Goal: Task Accomplishment & Management: Manage account settings

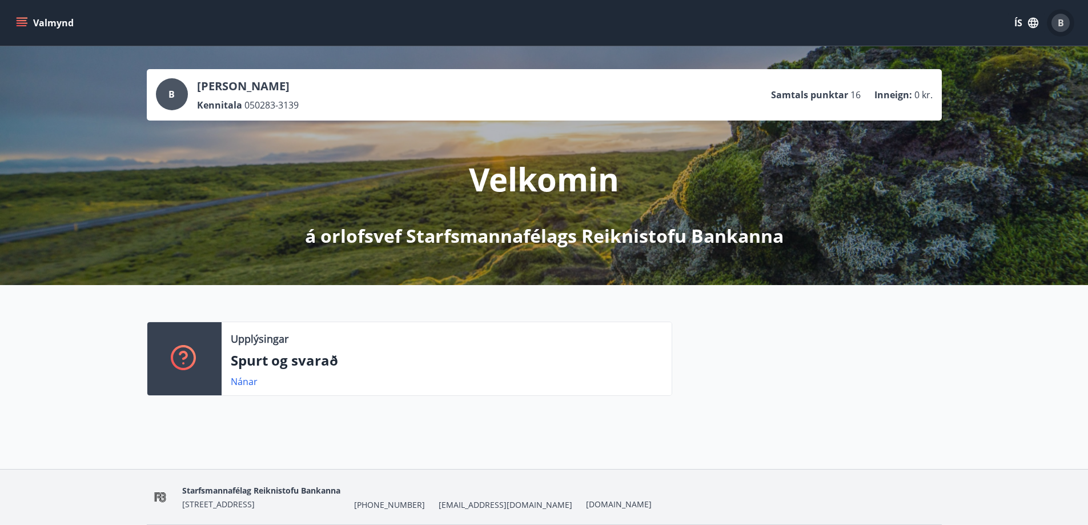
click at [1062, 23] on span "B" at bounding box center [1061, 23] width 6 height 13
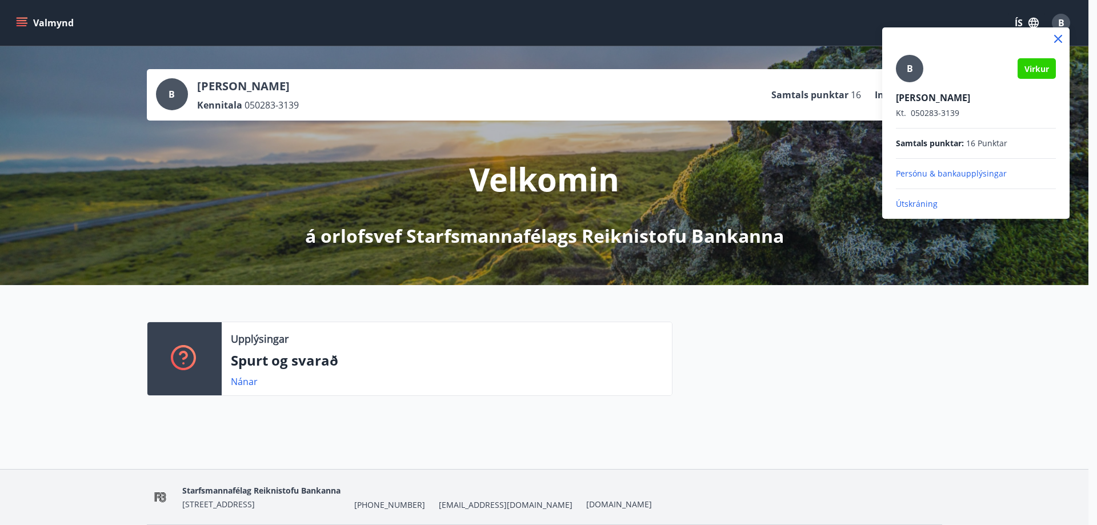
click at [1032, 70] on span "Virkur" at bounding box center [1036, 68] width 25 height 11
click at [1057, 38] on icon at bounding box center [1058, 39] width 8 height 8
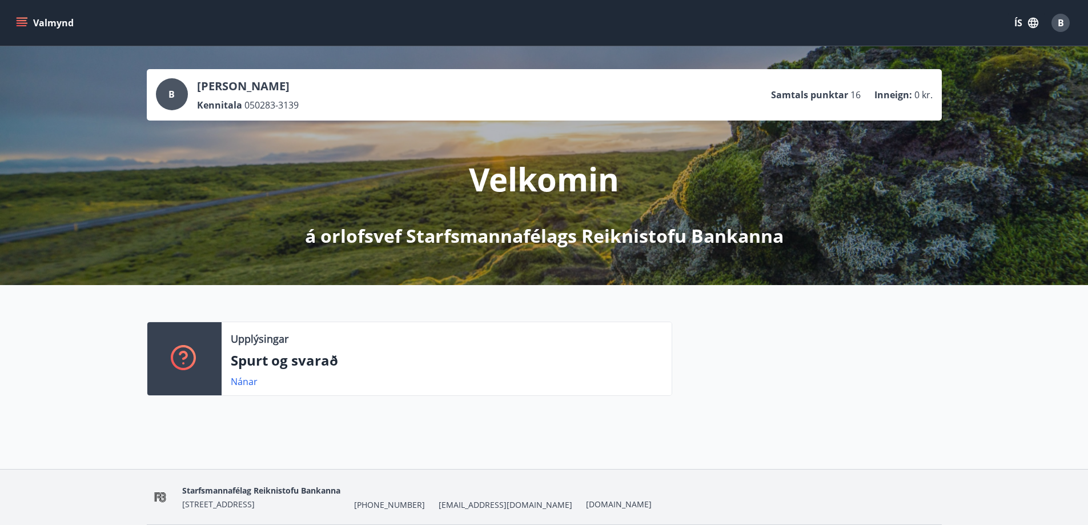
click at [22, 21] on icon "menu" at bounding box center [22, 20] width 10 height 1
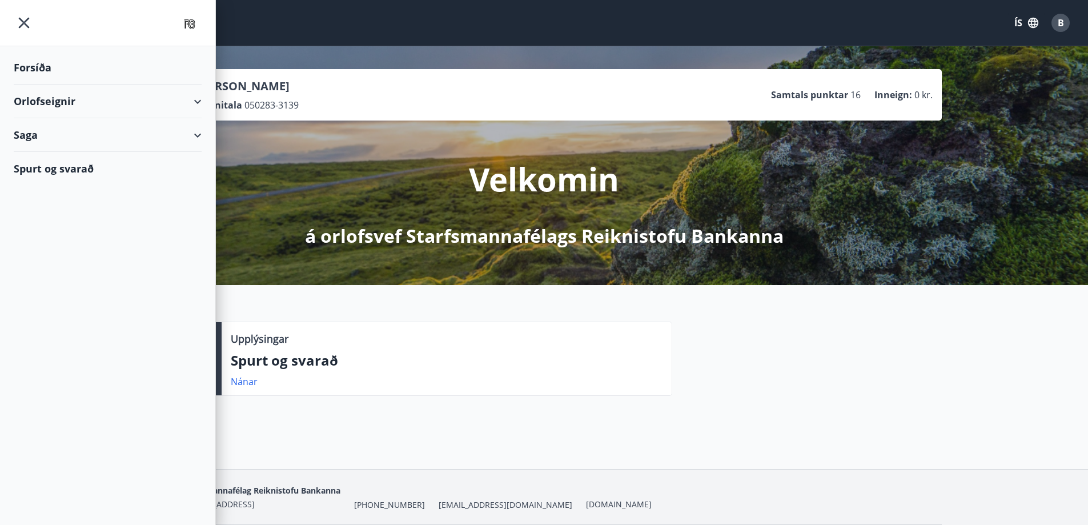
click at [61, 139] on div "Saga" at bounding box center [108, 135] width 188 height 34
click at [49, 65] on div "Forsíða" at bounding box center [108, 68] width 188 height 34
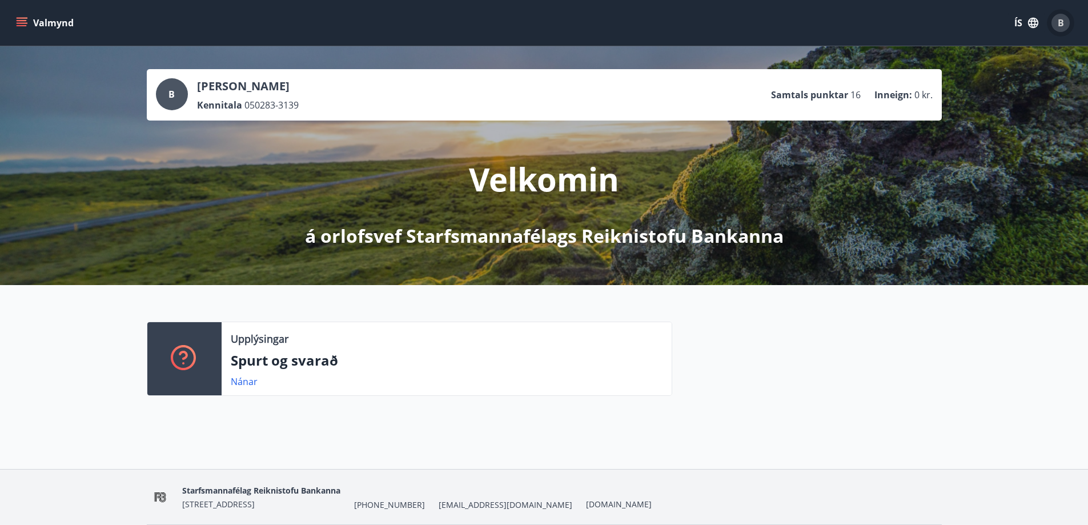
click at [1056, 19] on div "B" at bounding box center [1061, 23] width 18 height 18
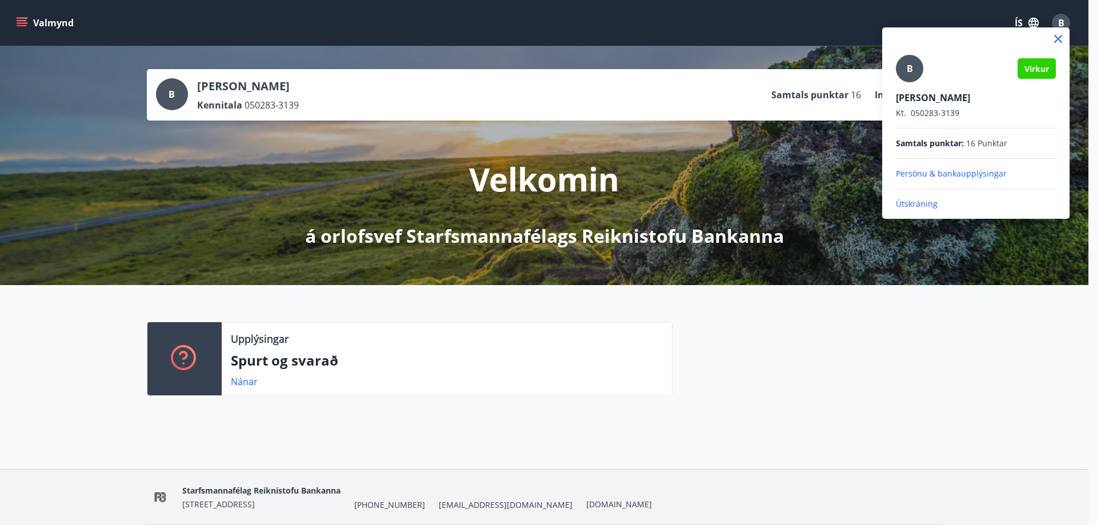
click at [1038, 68] on span "Virkur" at bounding box center [1036, 68] width 25 height 11
click at [925, 205] on p "Útskráning" at bounding box center [976, 203] width 160 height 11
